Goal: Transaction & Acquisition: Obtain resource

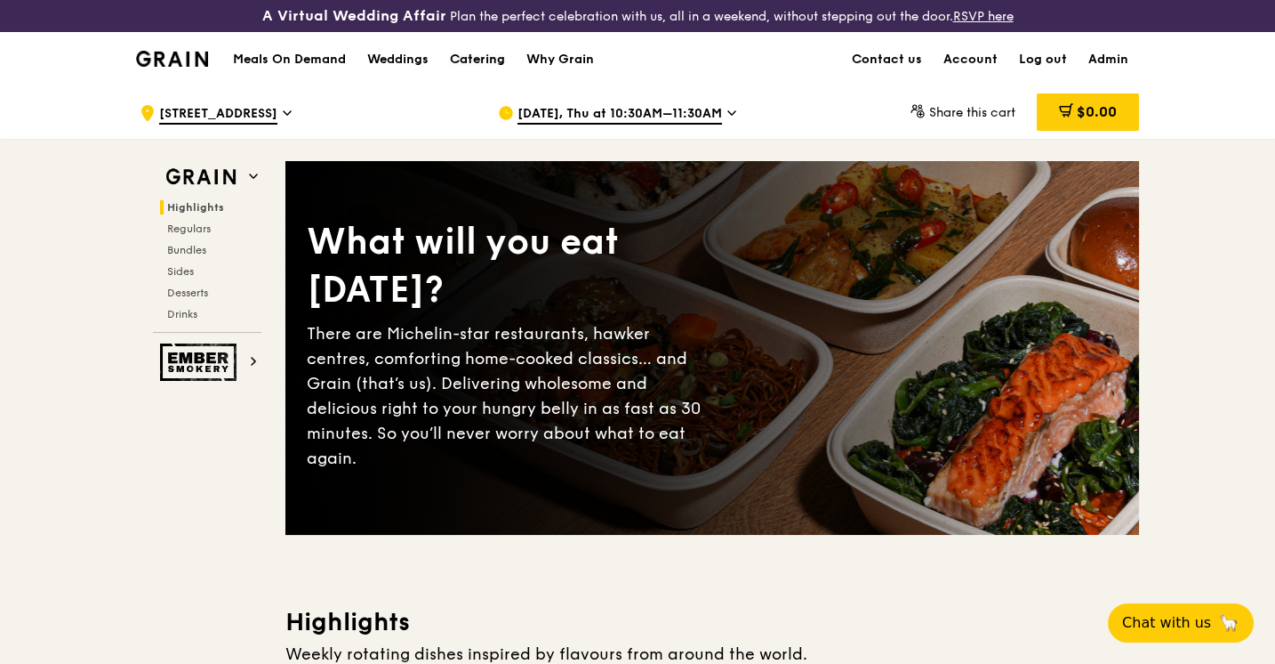
click at [486, 57] on div "Catering" at bounding box center [477, 59] width 55 height 53
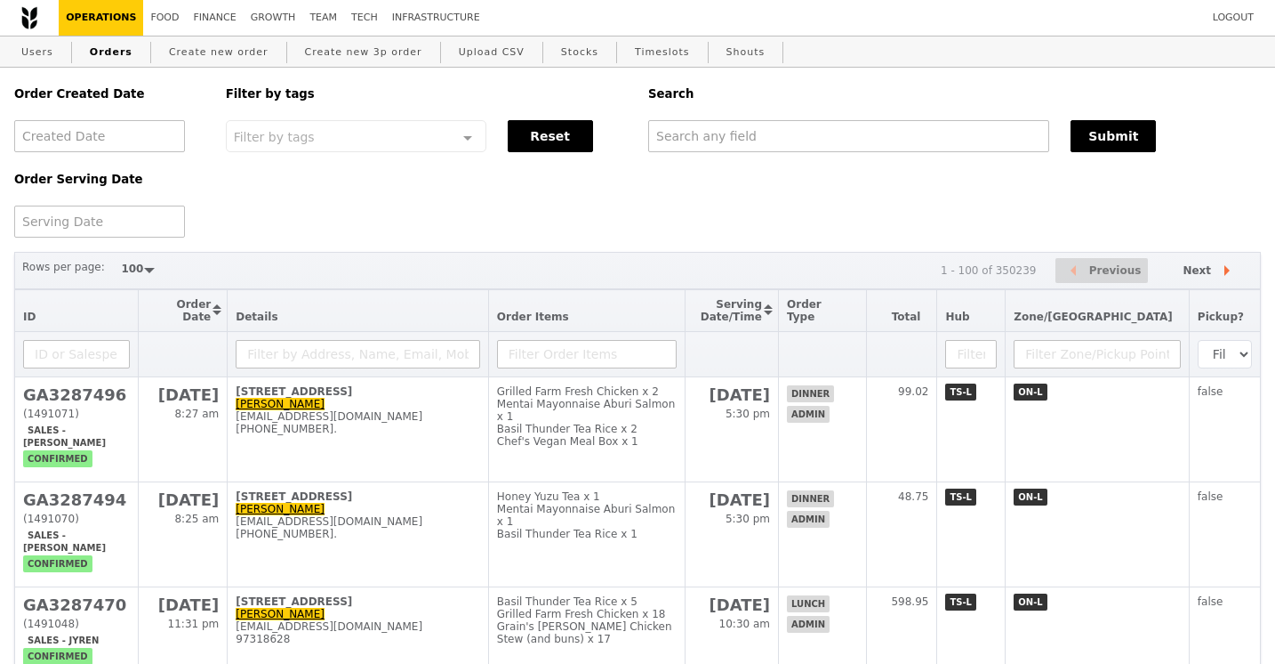
select select "100"
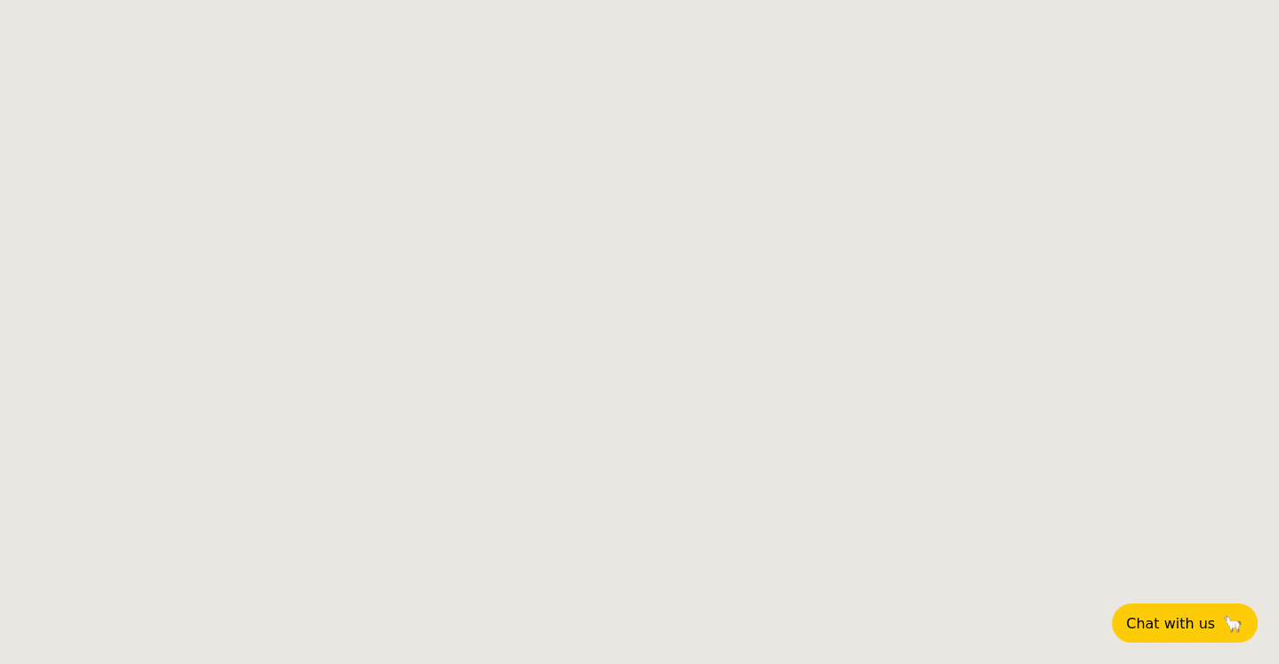
select select
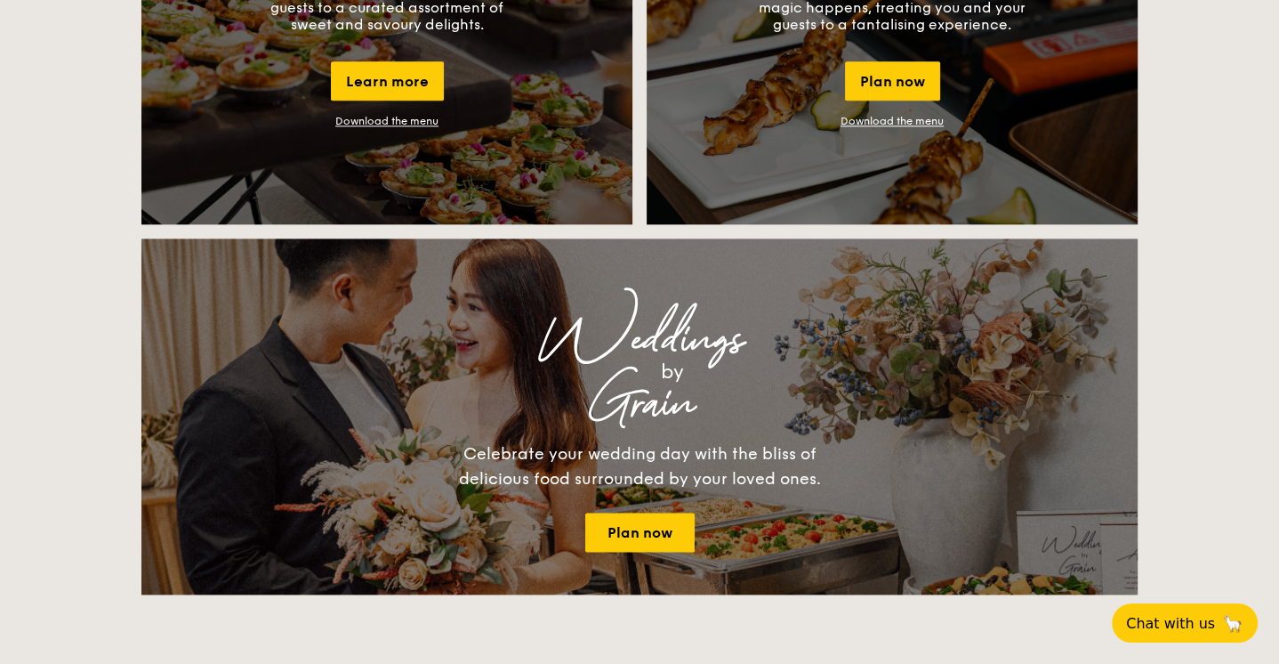
scroll to position [1870, 0]
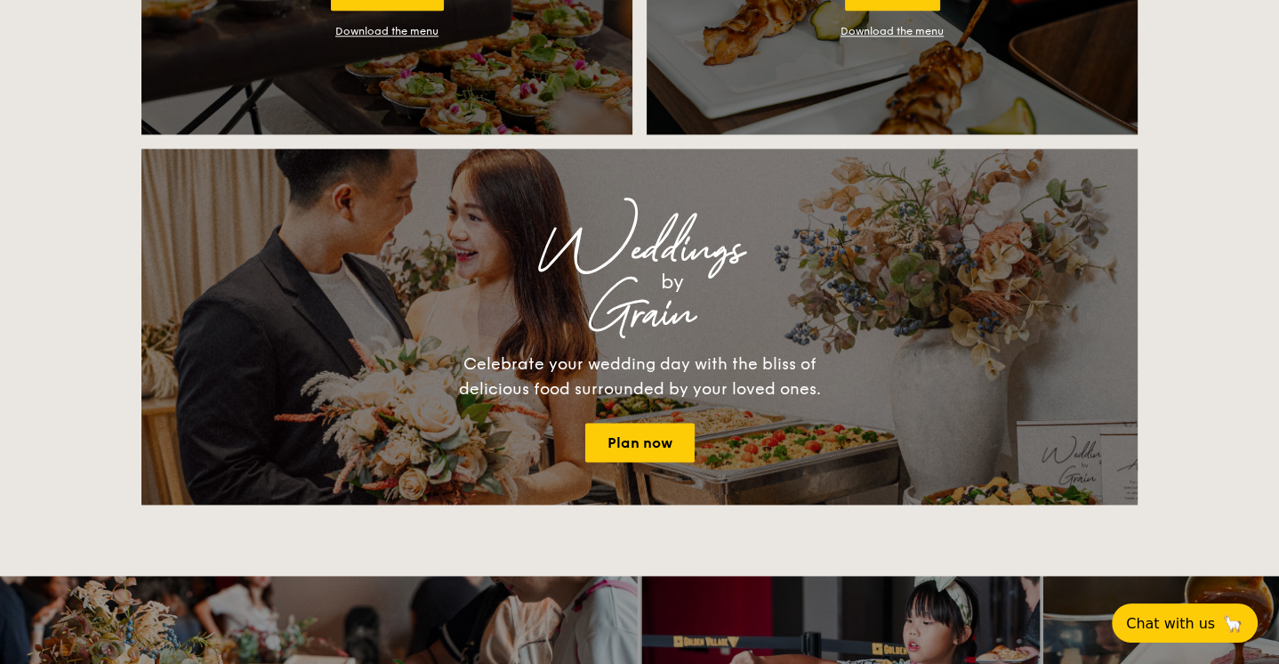
click at [867, 32] on link "Download the menu" at bounding box center [891, 31] width 103 height 12
